Goal: Information Seeking & Learning: Learn about a topic

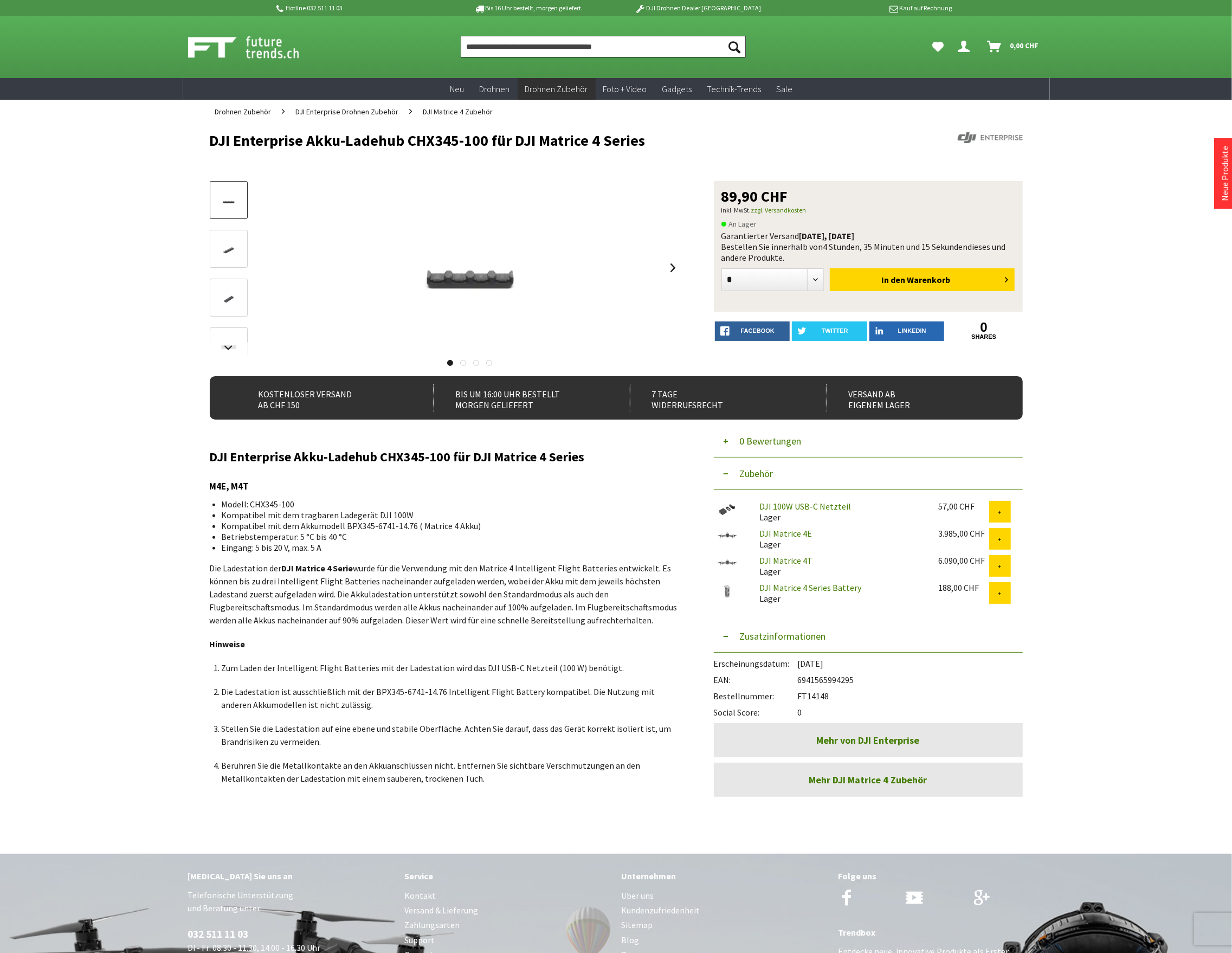
click at [534, 54] on input "Produkt, Marke, Kategorie, EAN, Artikelnummer…" at bounding box center [603, 47] width 285 height 22
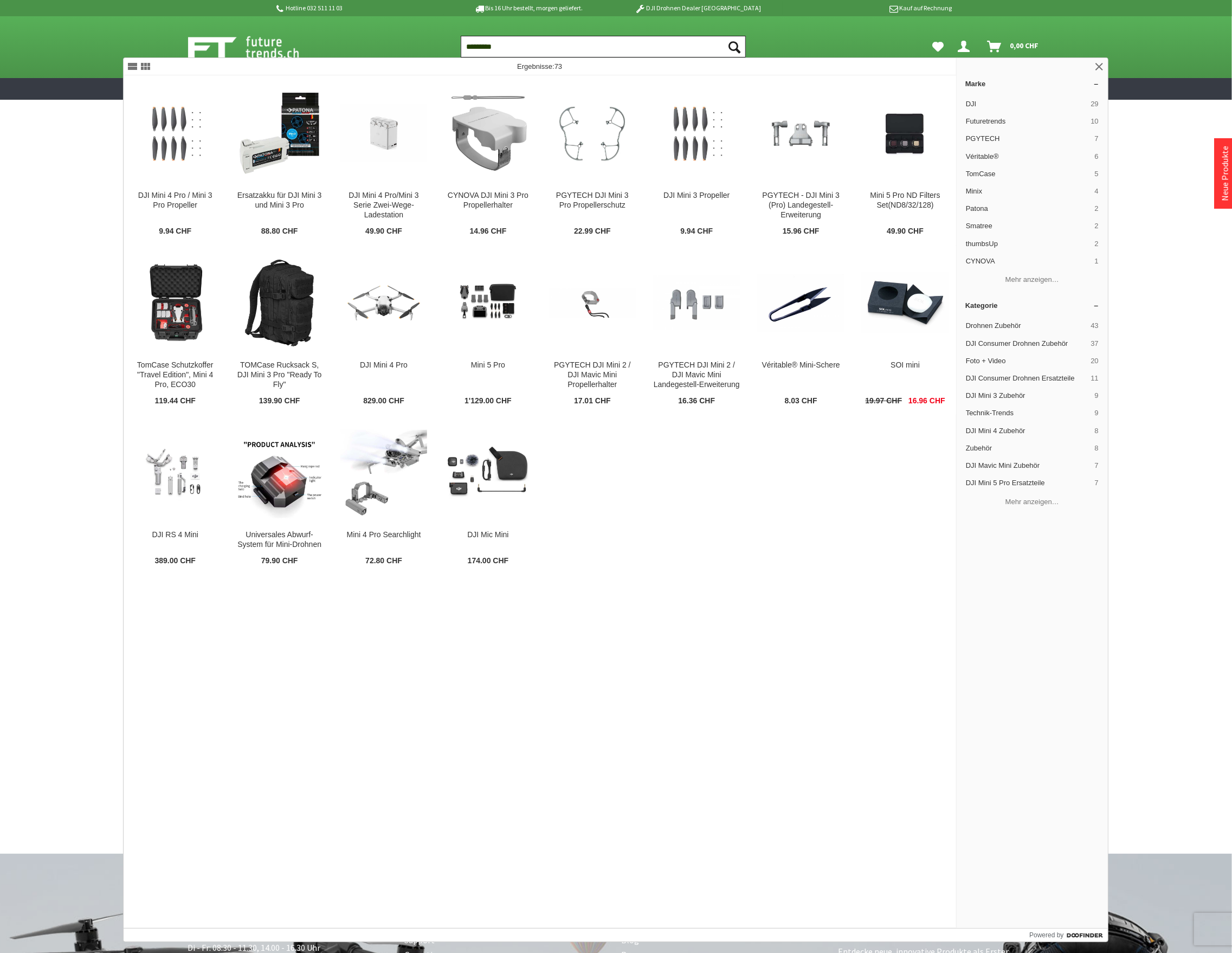
click at [521, 44] on input "*********" at bounding box center [603, 47] width 285 height 22
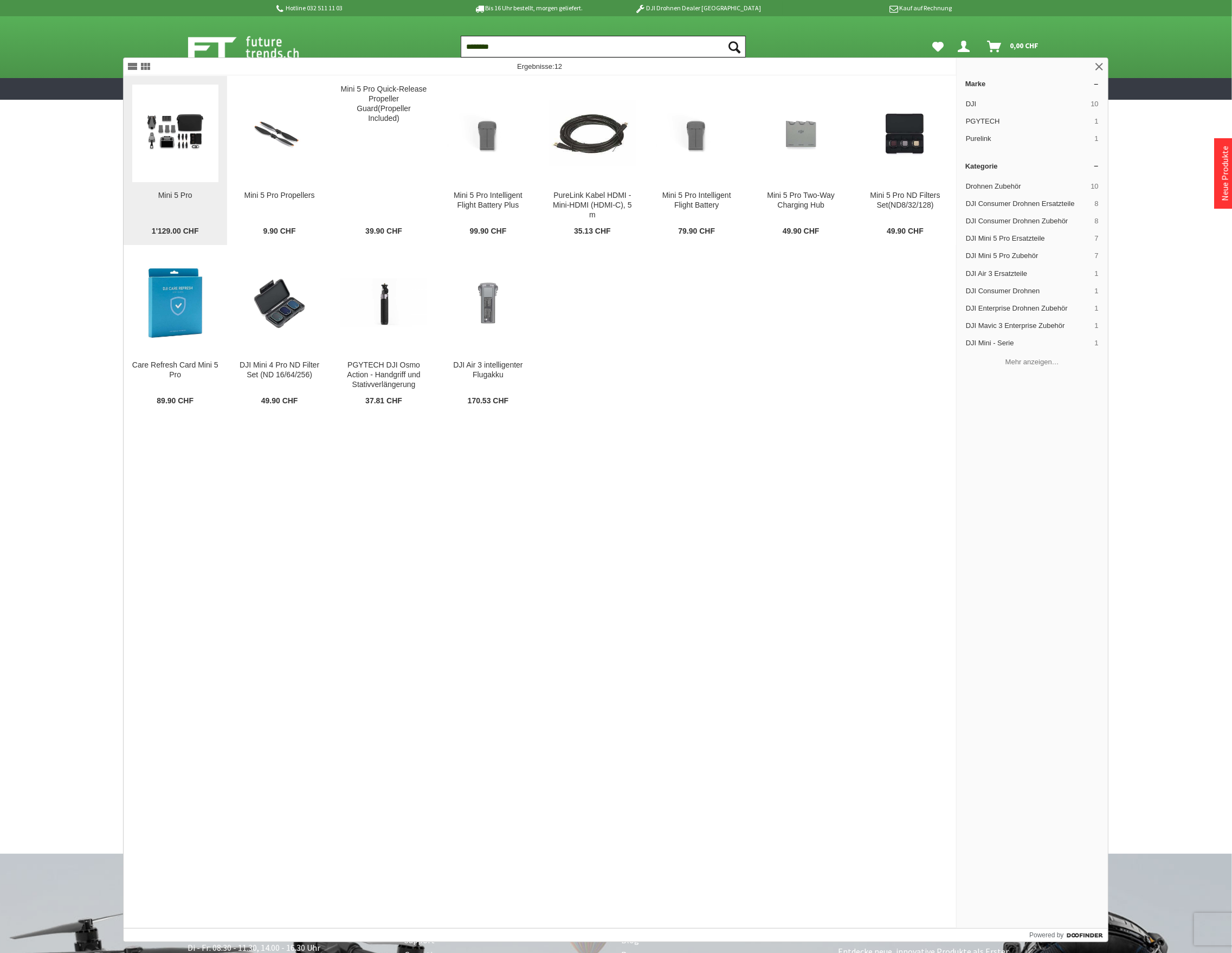
type input "********"
click at [168, 162] on img at bounding box center [175, 133] width 86 height 58
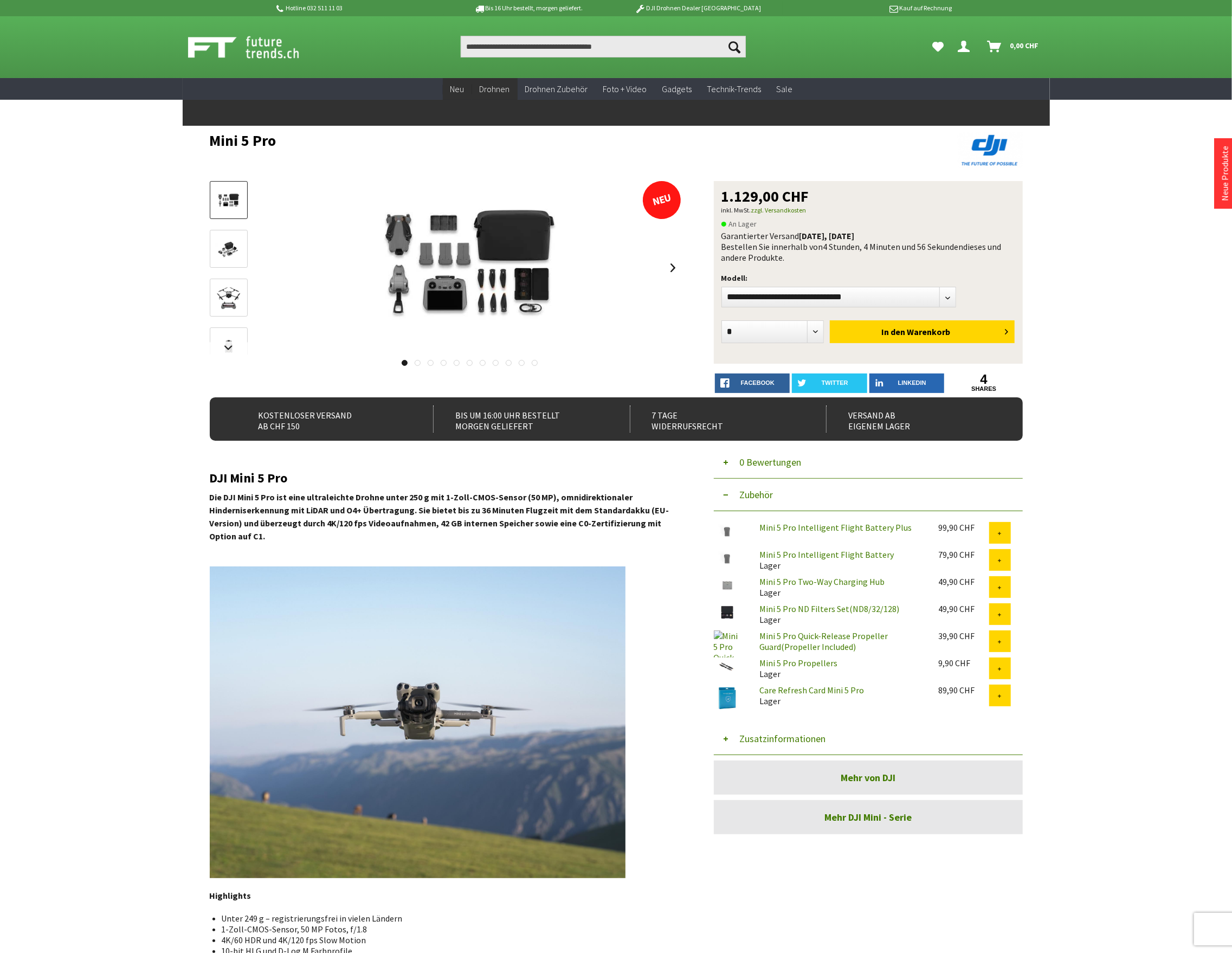
click at [465, 88] on span "Neu" at bounding box center [457, 88] width 14 height 11
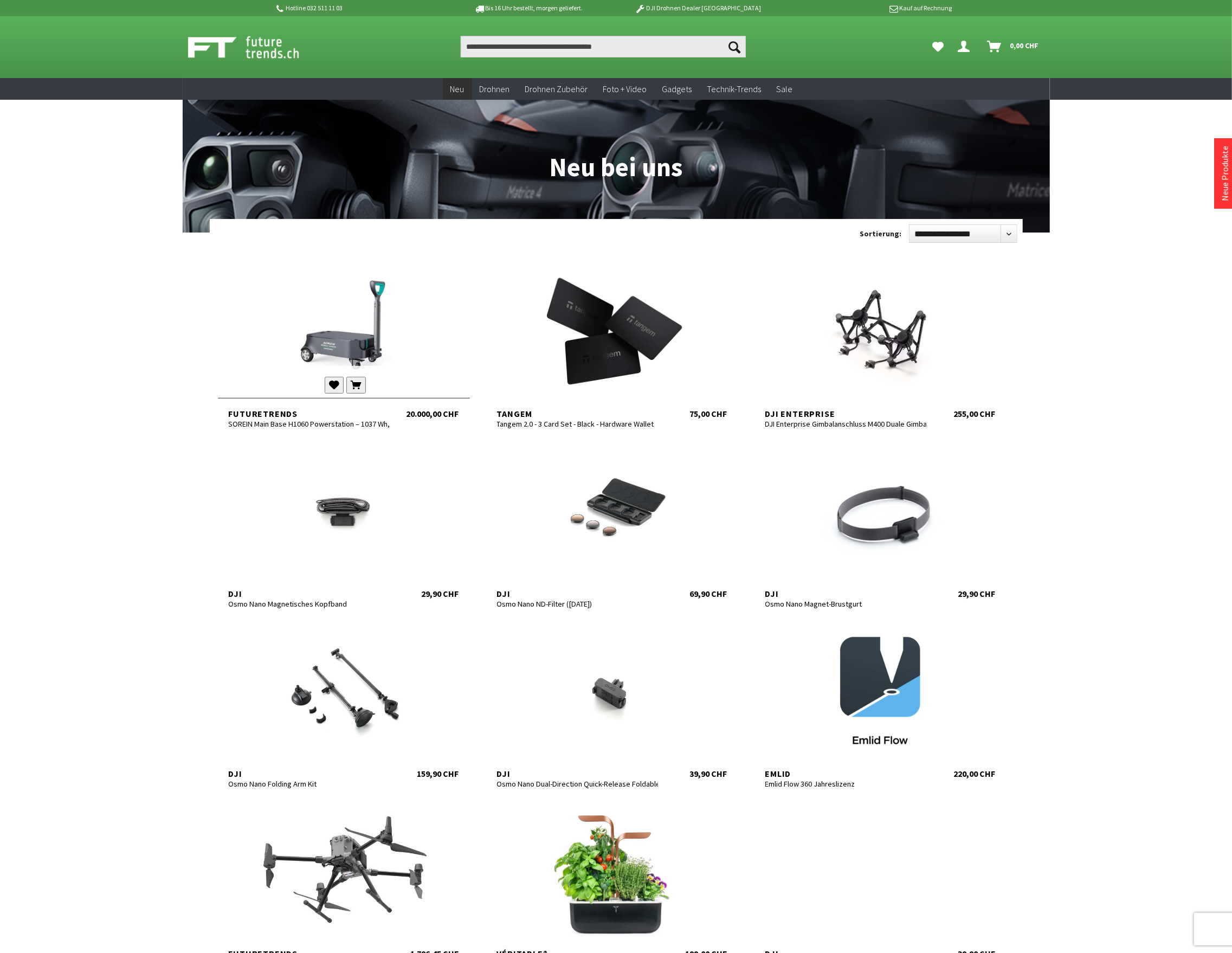
click at [355, 337] on div at bounding box center [344, 332] width 252 height 130
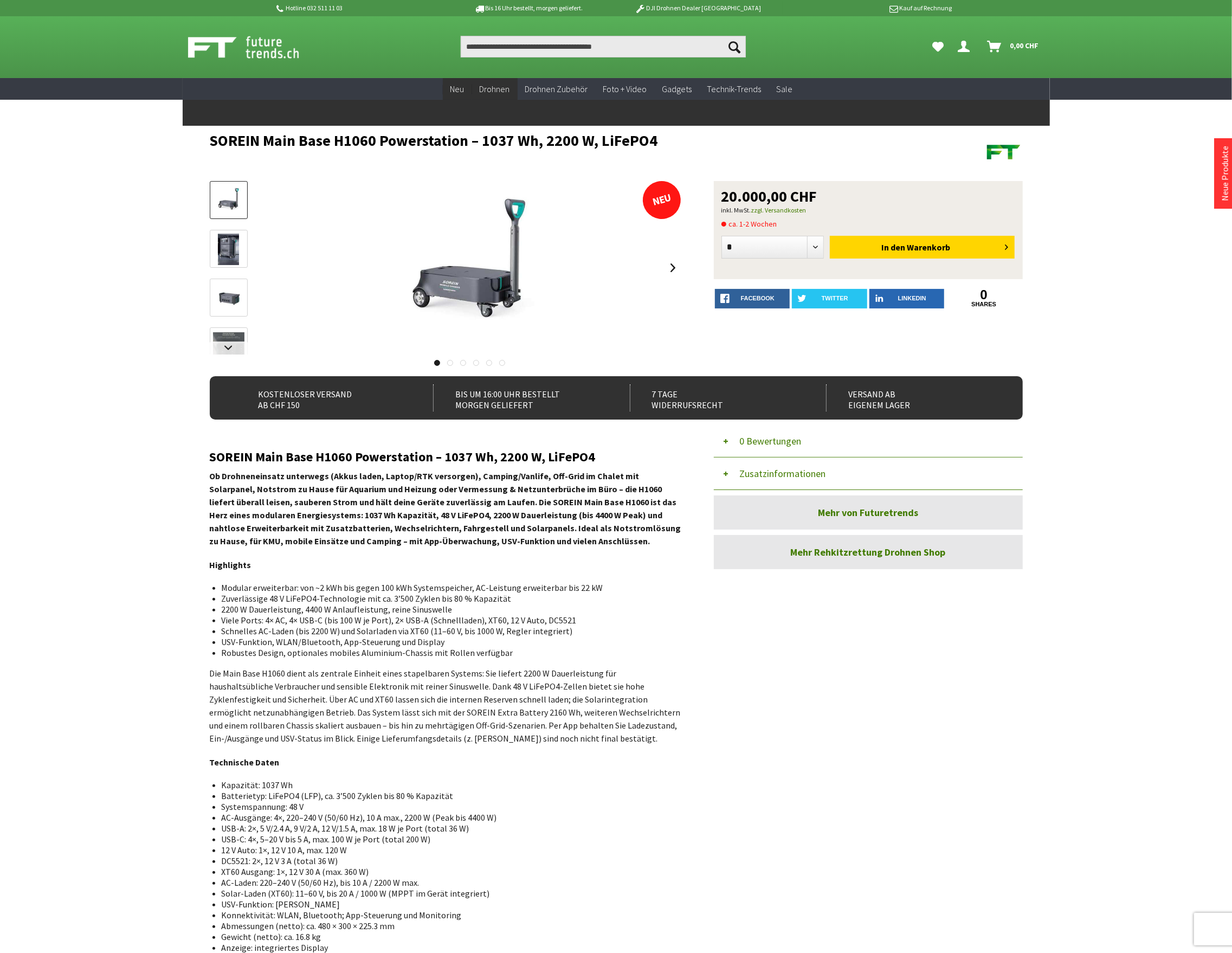
click at [454, 85] on span "Neu" at bounding box center [457, 88] width 14 height 11
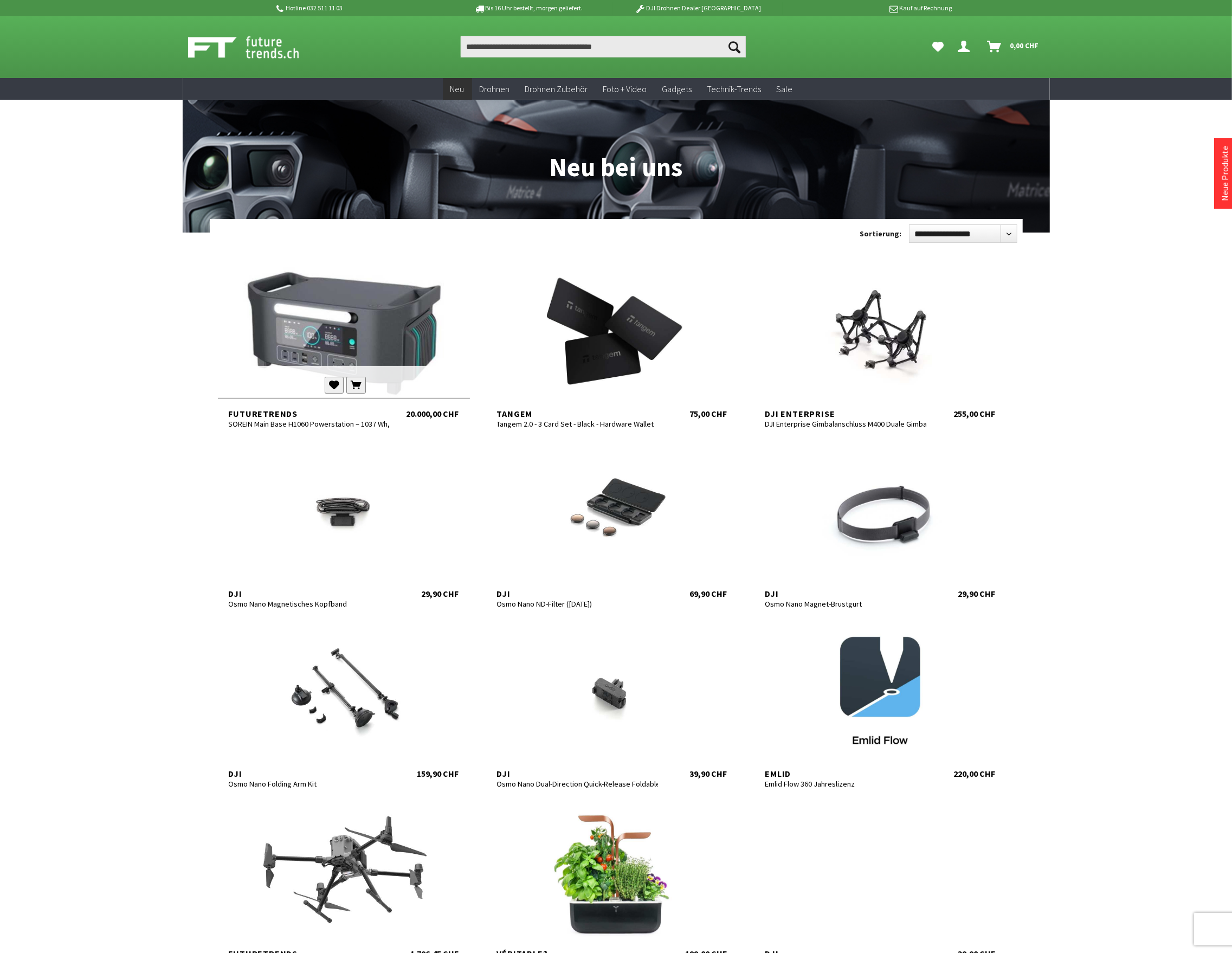
click at [382, 331] on div at bounding box center [344, 332] width 252 height 130
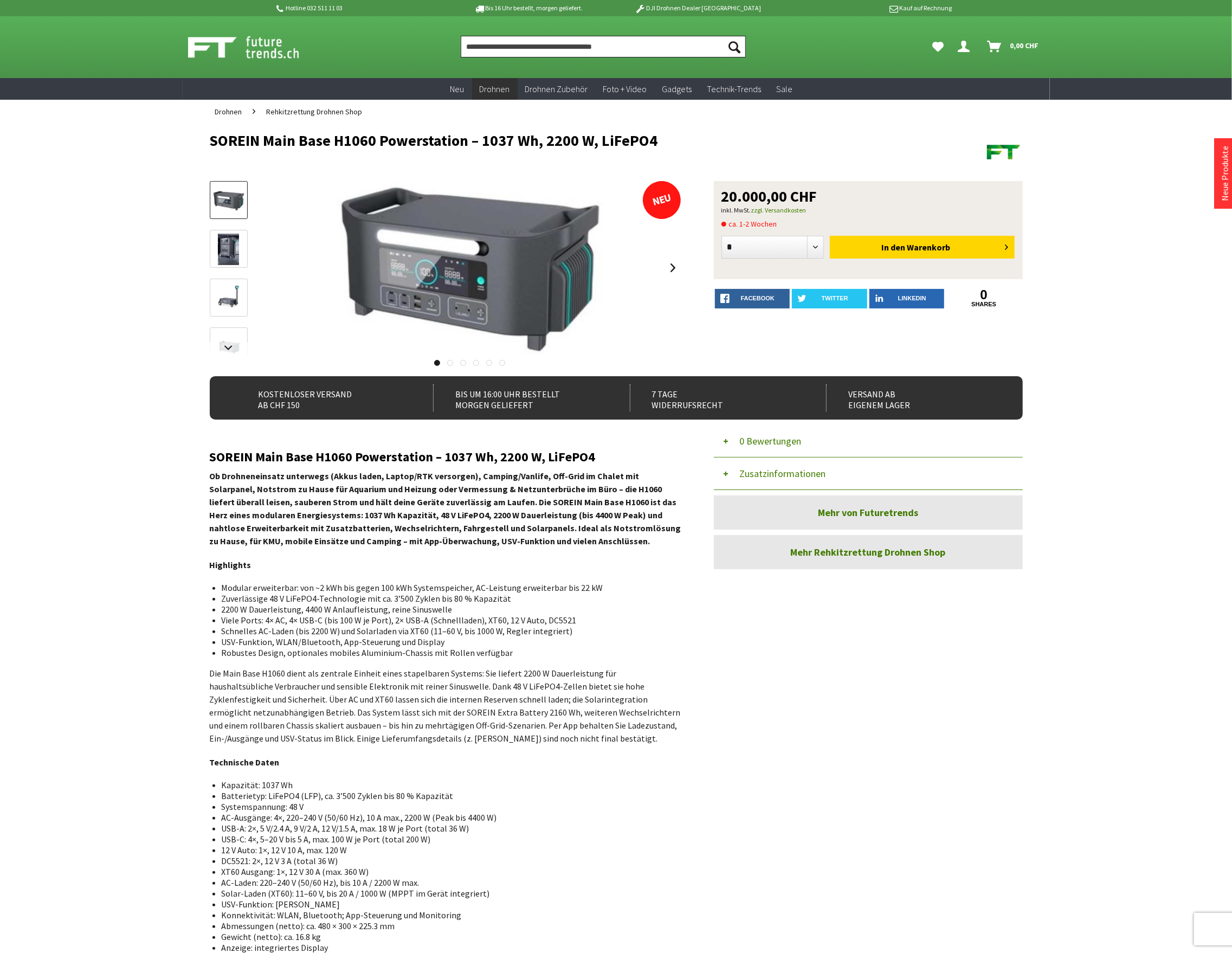
click at [504, 45] on input "Produkt, Marke, Kategorie, EAN, Artikelnummer…" at bounding box center [603, 47] width 285 height 22
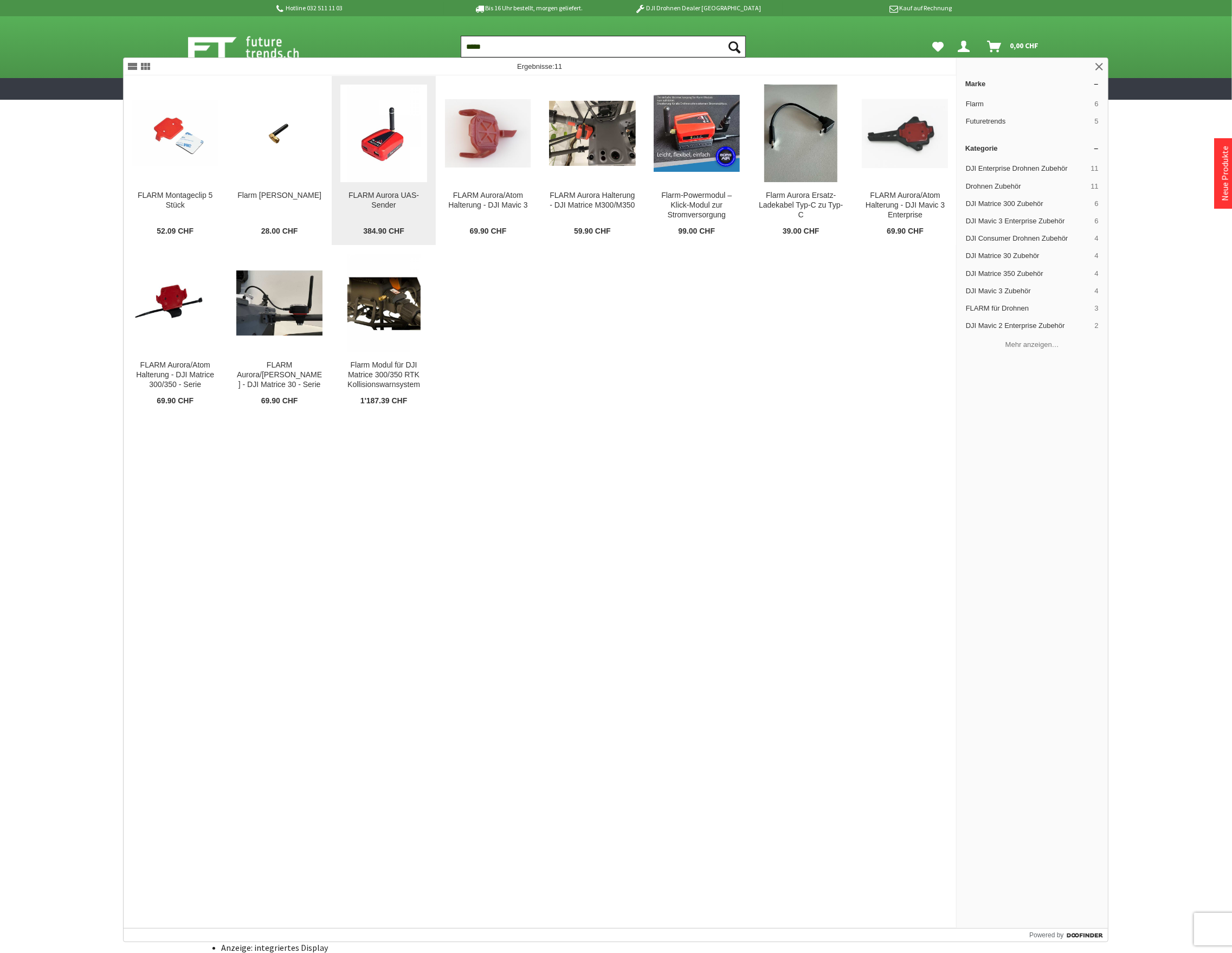
type input "*****"
click at [389, 152] on img at bounding box center [384, 134] width 73 height 98
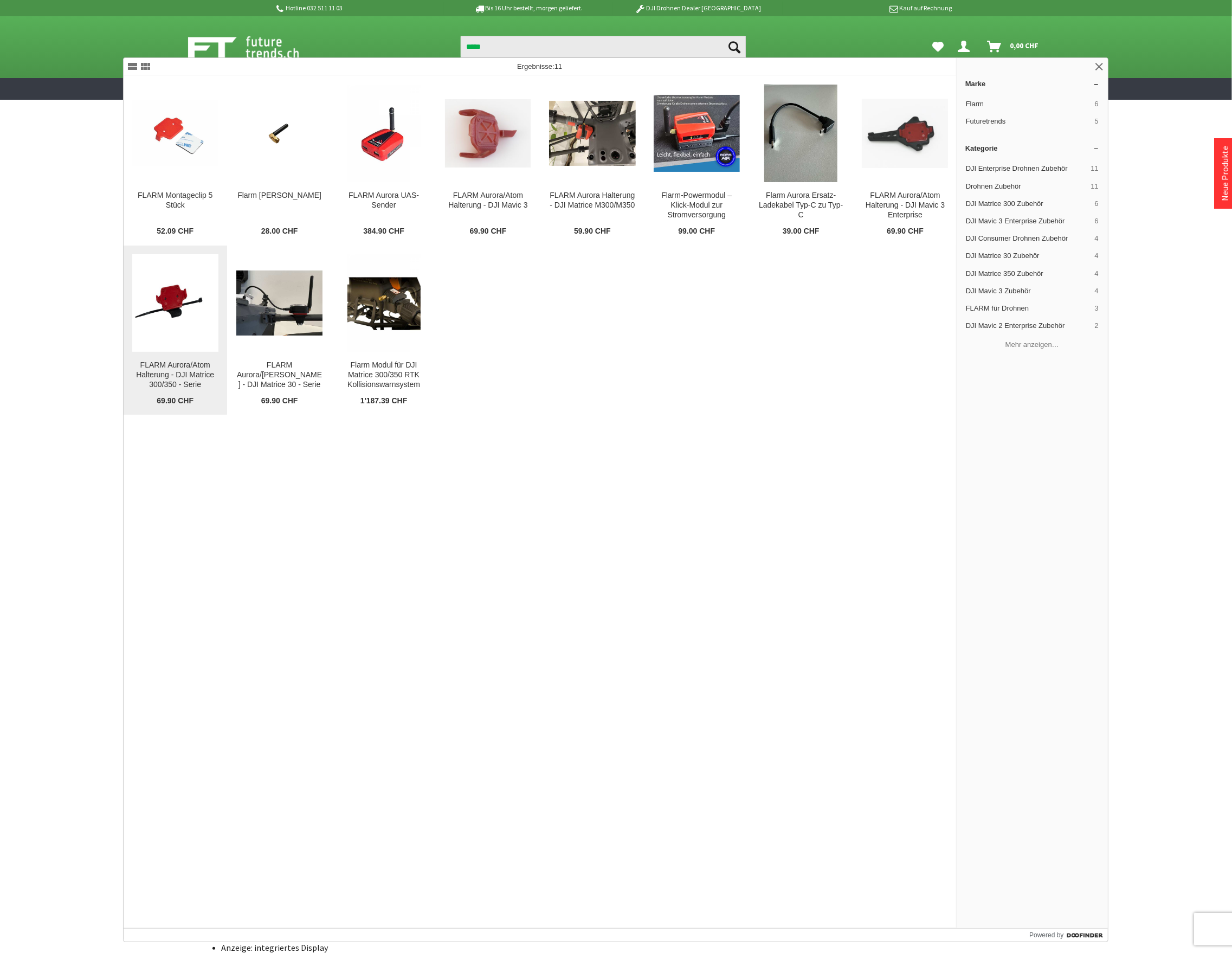
click at [178, 293] on img at bounding box center [175, 304] width 86 height 72
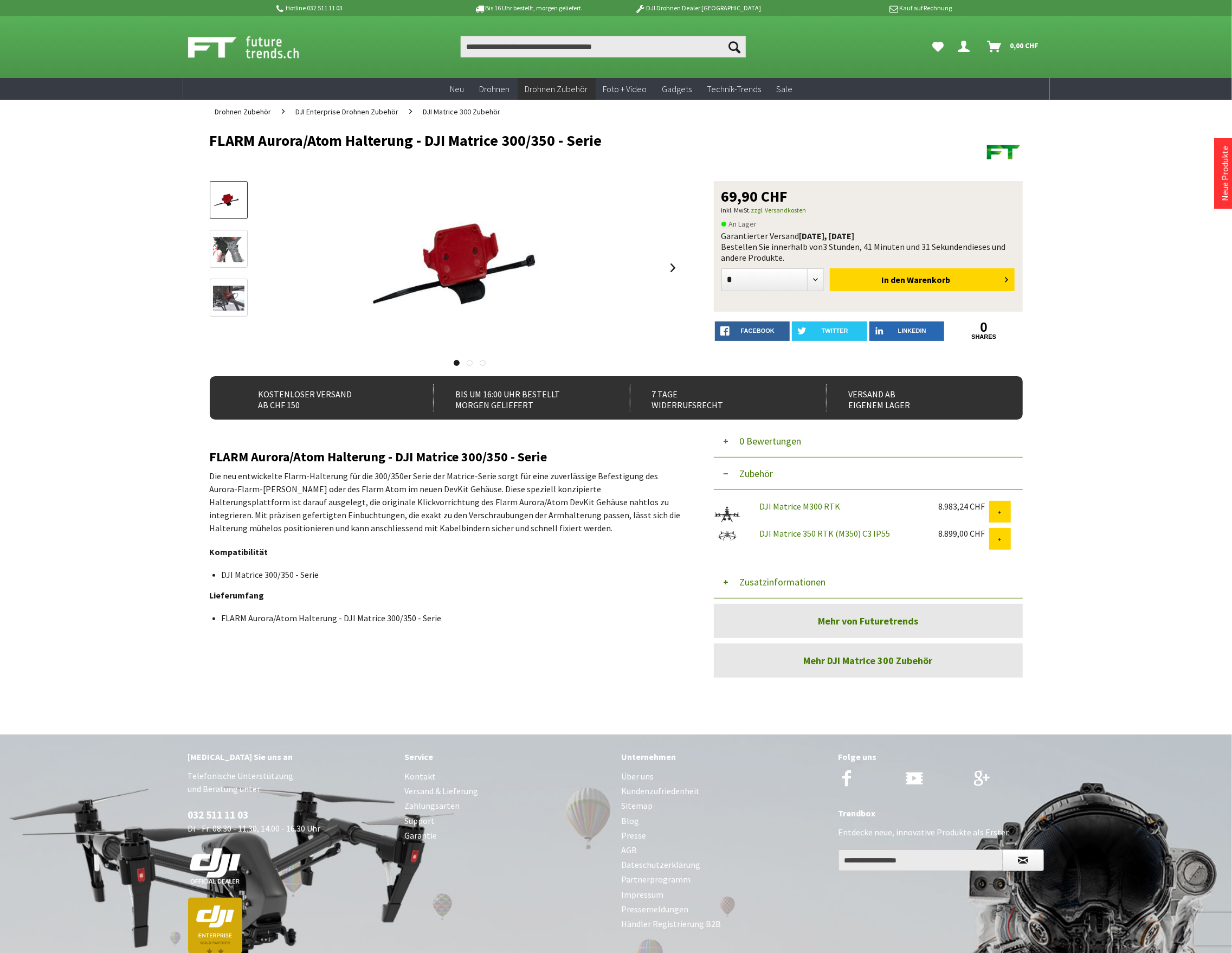
click at [796, 581] on button "Zusatzinformationen" at bounding box center [869, 582] width 309 height 32
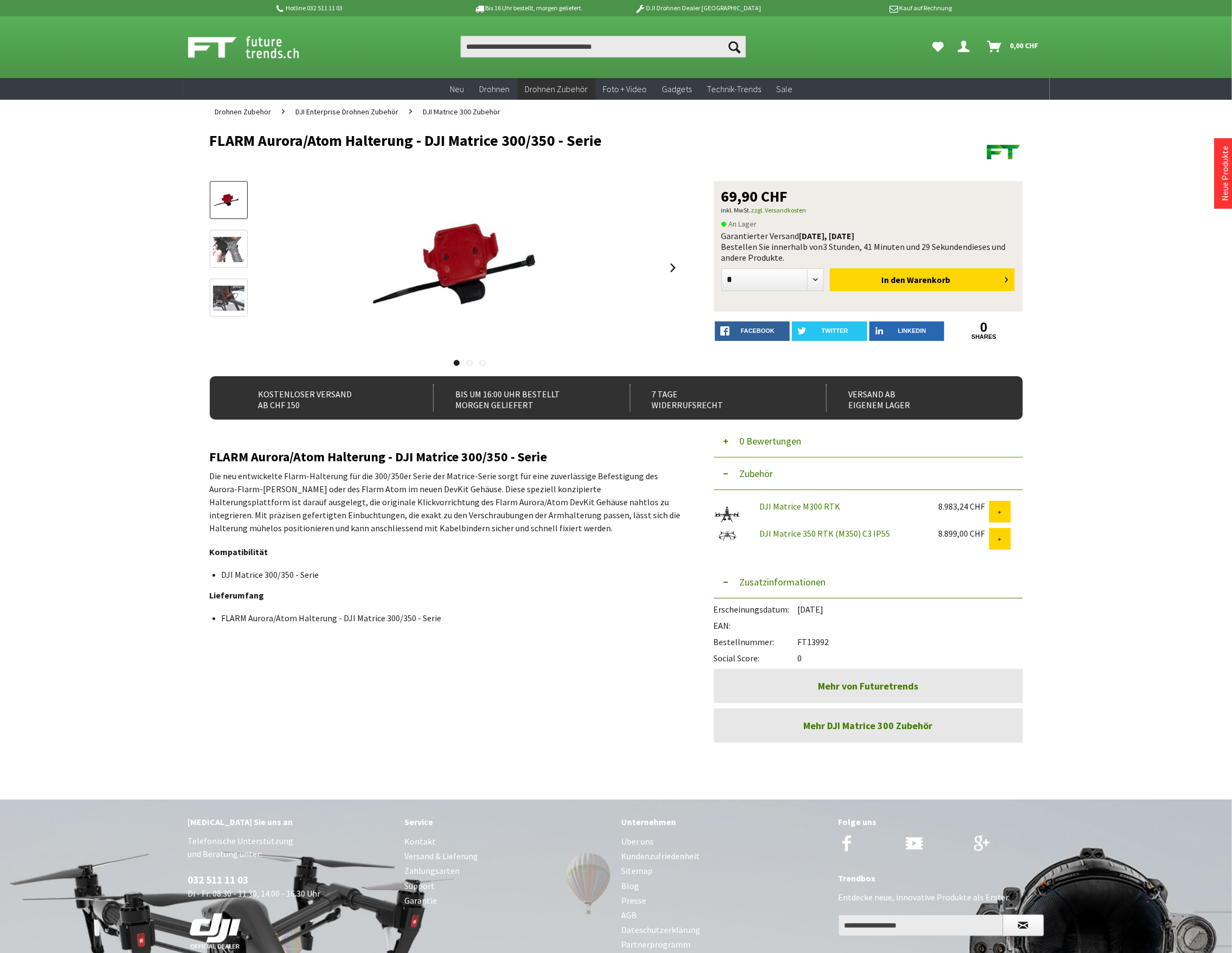
drag, startPoint x: 834, startPoint y: 638, endPoint x: 800, endPoint y: 644, distance: 34.5
click at [800, 644] on div "Bestellnummer: FT13992" at bounding box center [869, 639] width 309 height 17
copy div "FT13992"
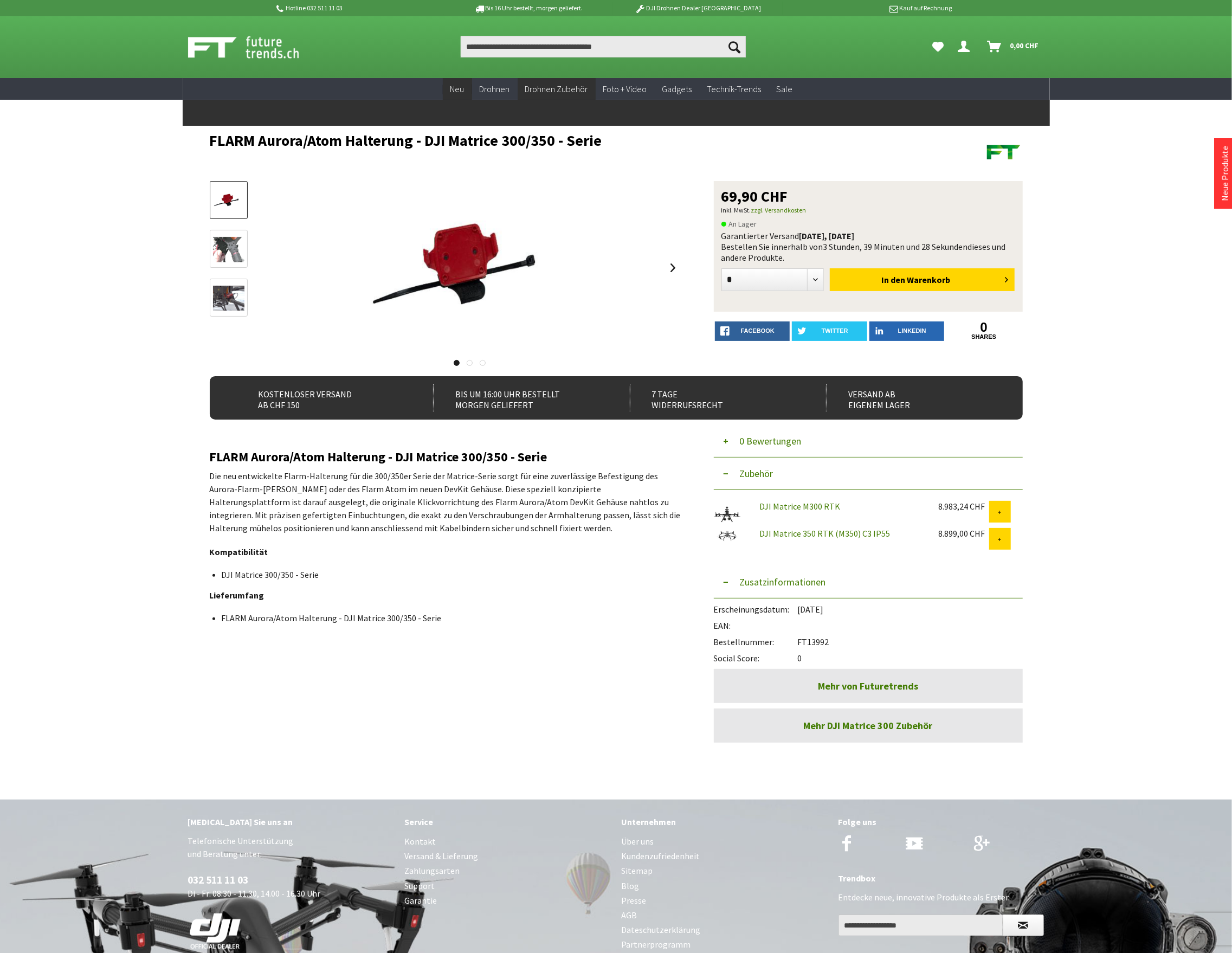
click at [456, 87] on span "Neu" at bounding box center [457, 88] width 14 height 11
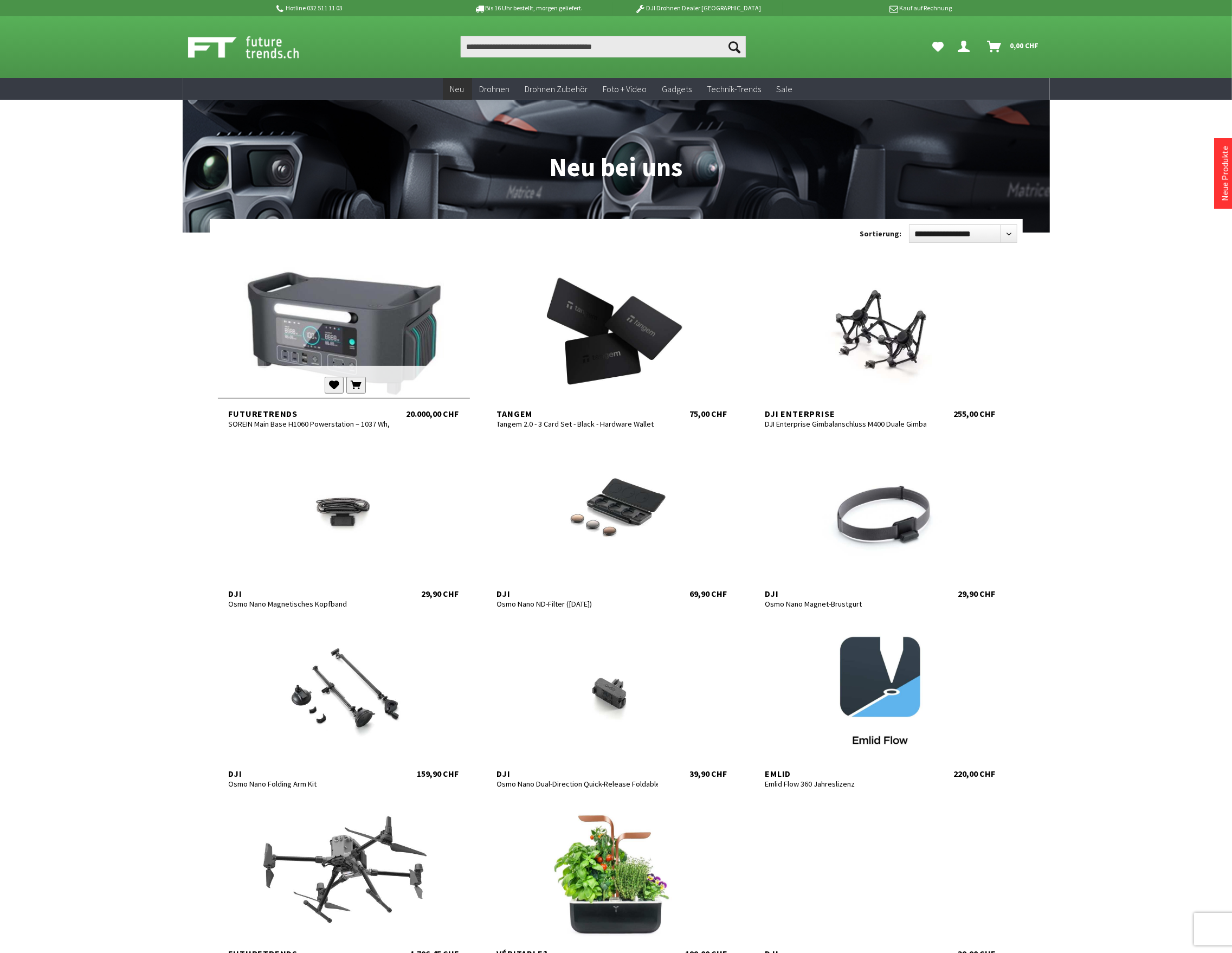
click at [329, 345] on div at bounding box center [344, 332] width 252 height 130
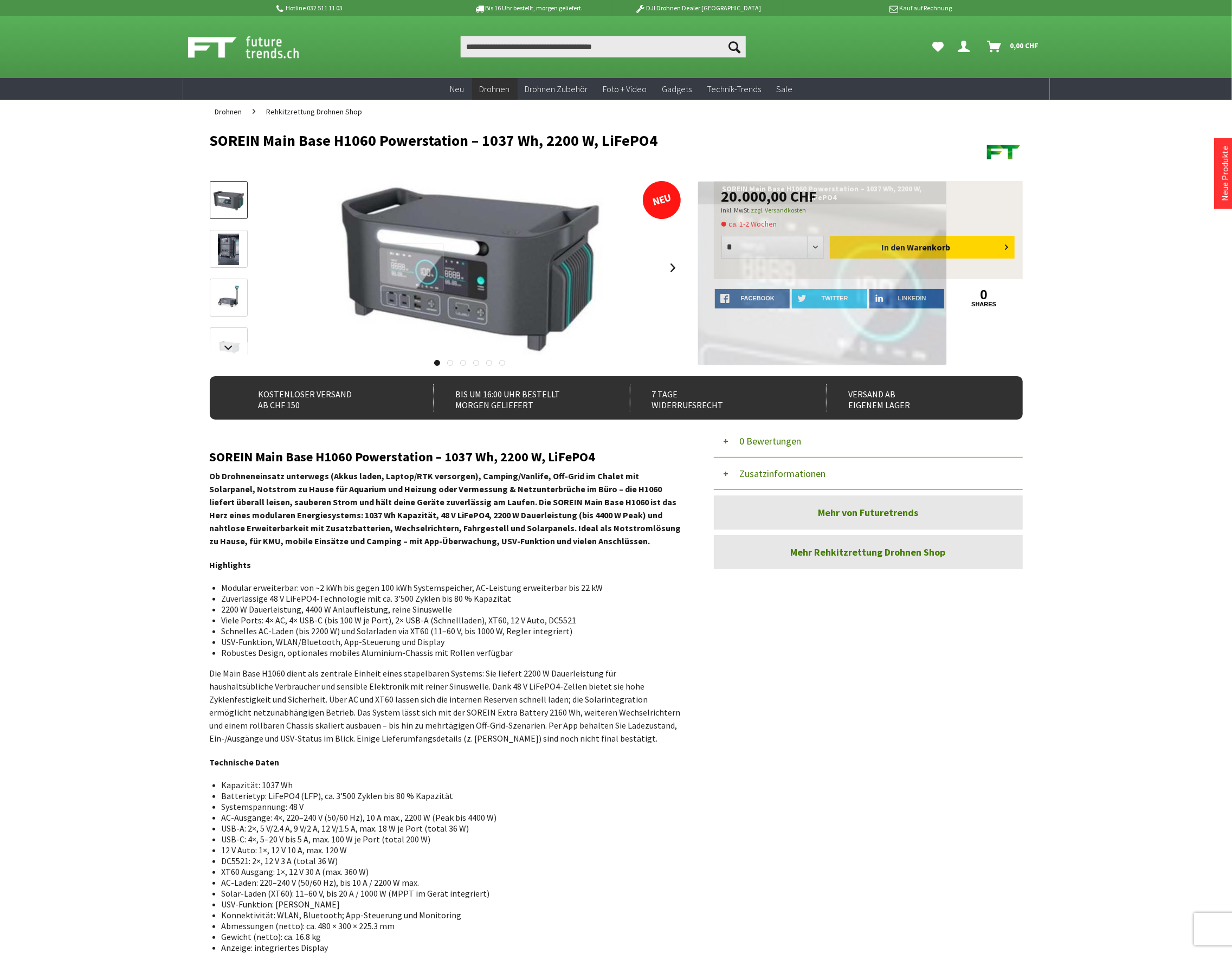
click at [412, 268] on div at bounding box center [411, 267] width 64 height 47
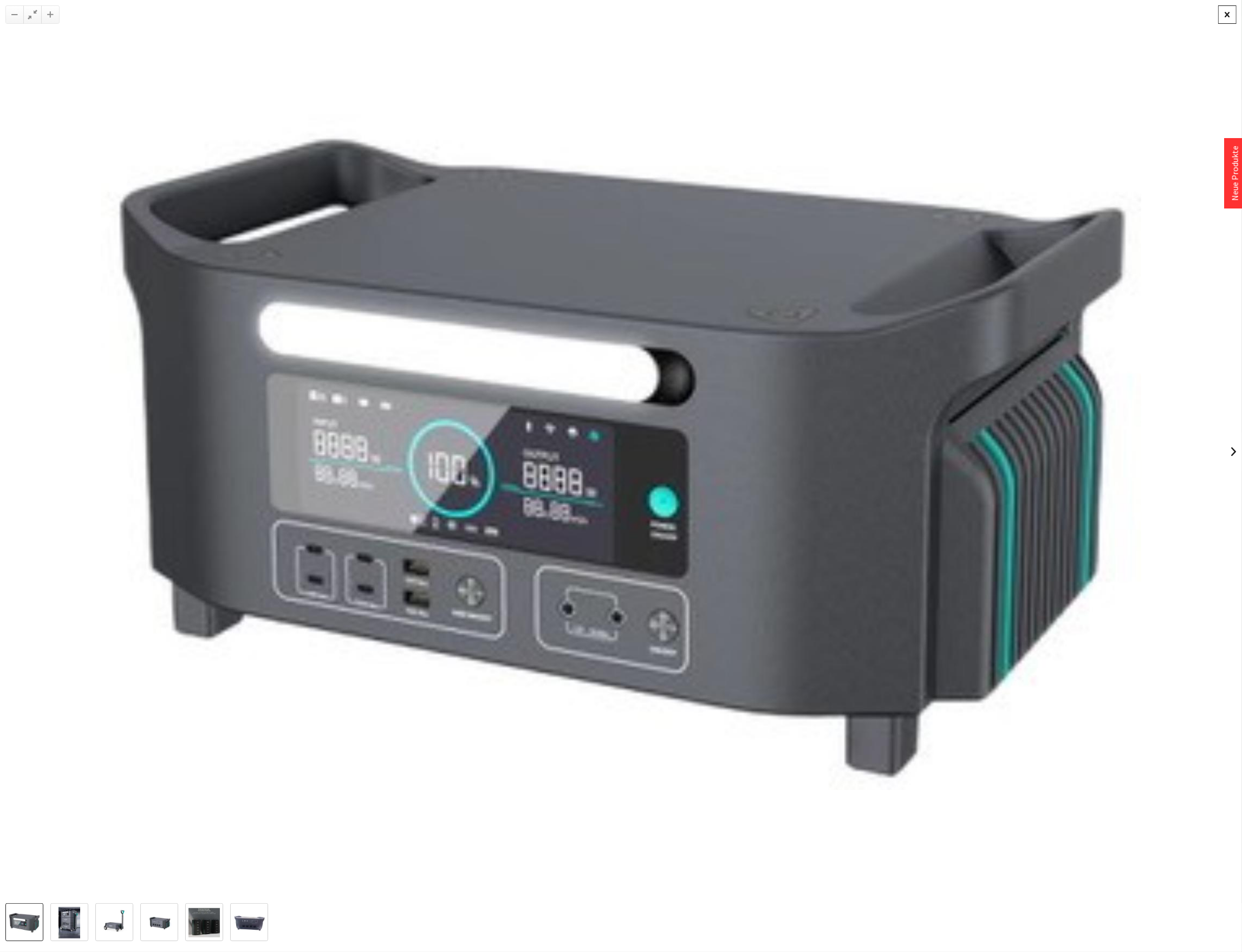
click at [1231, 11] on div at bounding box center [1228, 15] width 19 height 19
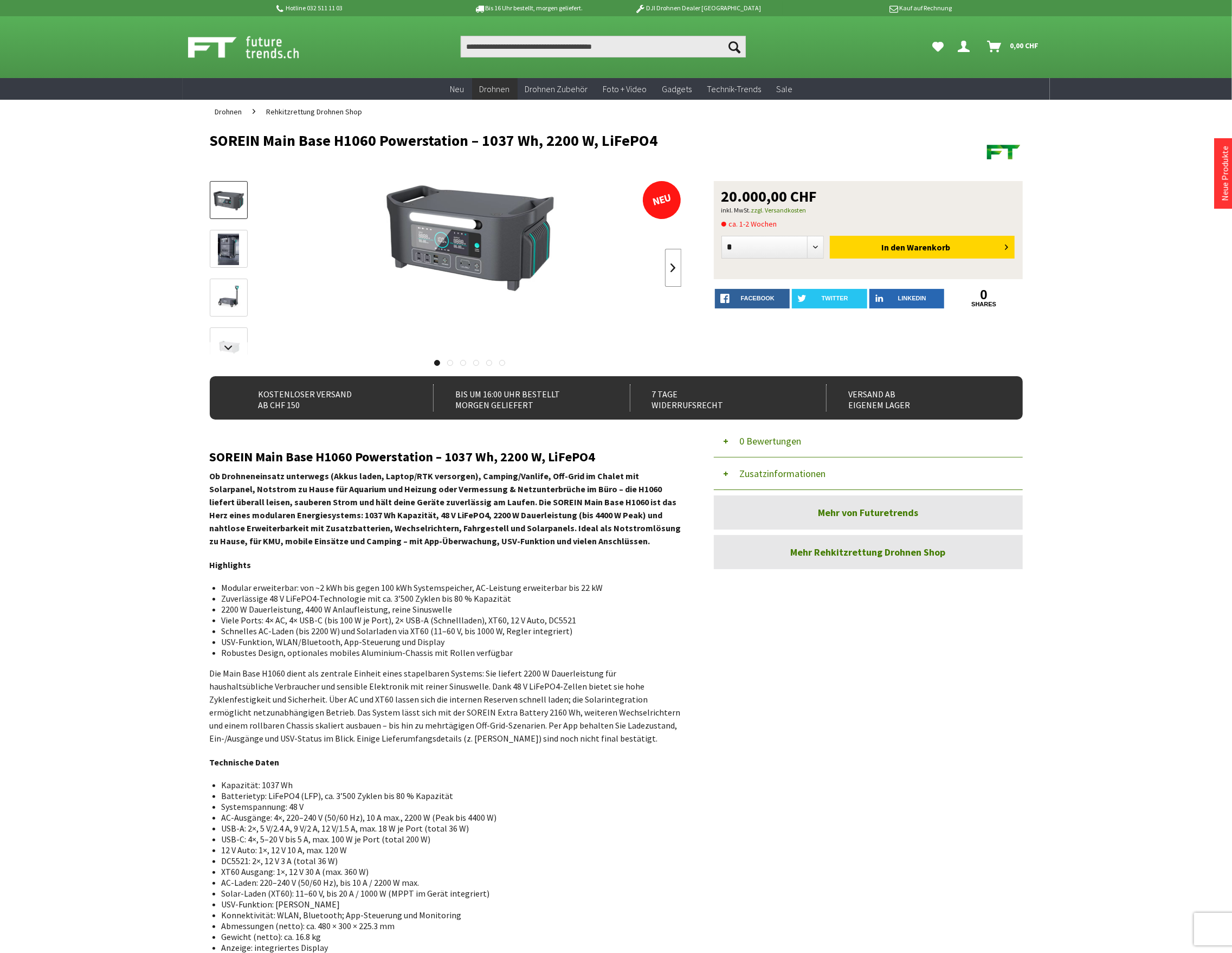
click at [672, 265] on link at bounding box center [673, 268] width 17 height 38
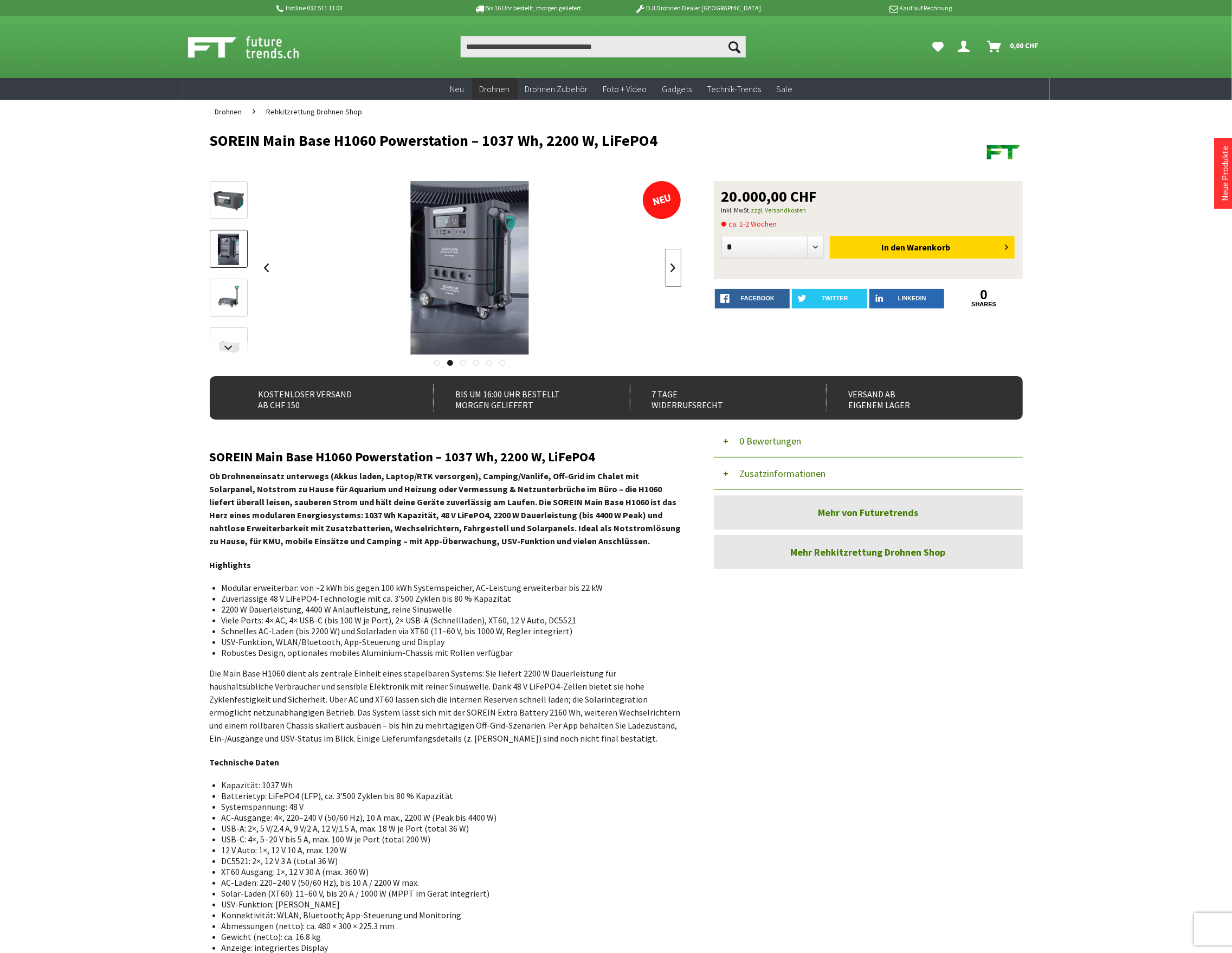
click at [672, 265] on link at bounding box center [673, 268] width 17 height 38
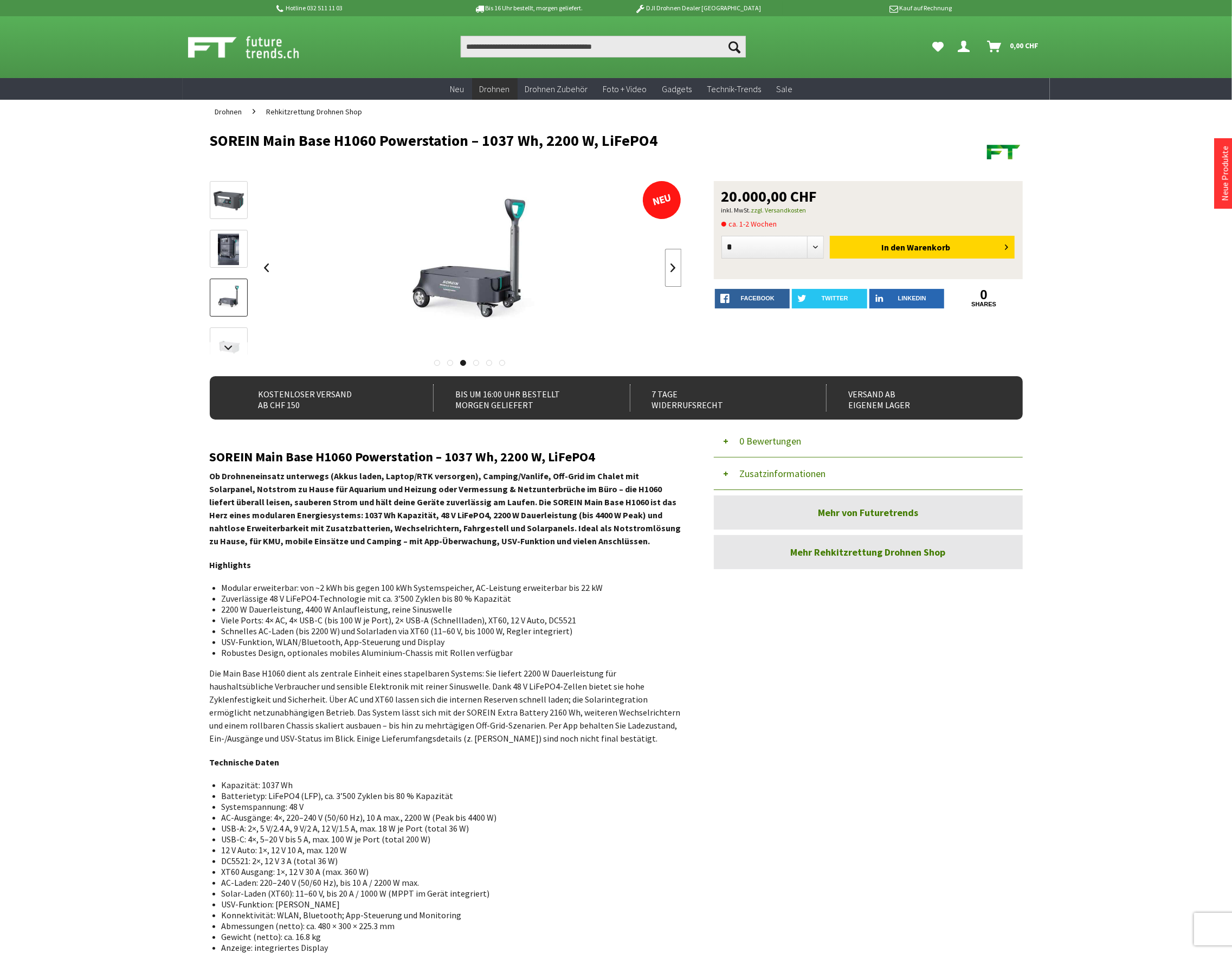
click at [672, 265] on link at bounding box center [673, 268] width 17 height 38
